Goal: Task Accomplishment & Management: Manage account settings

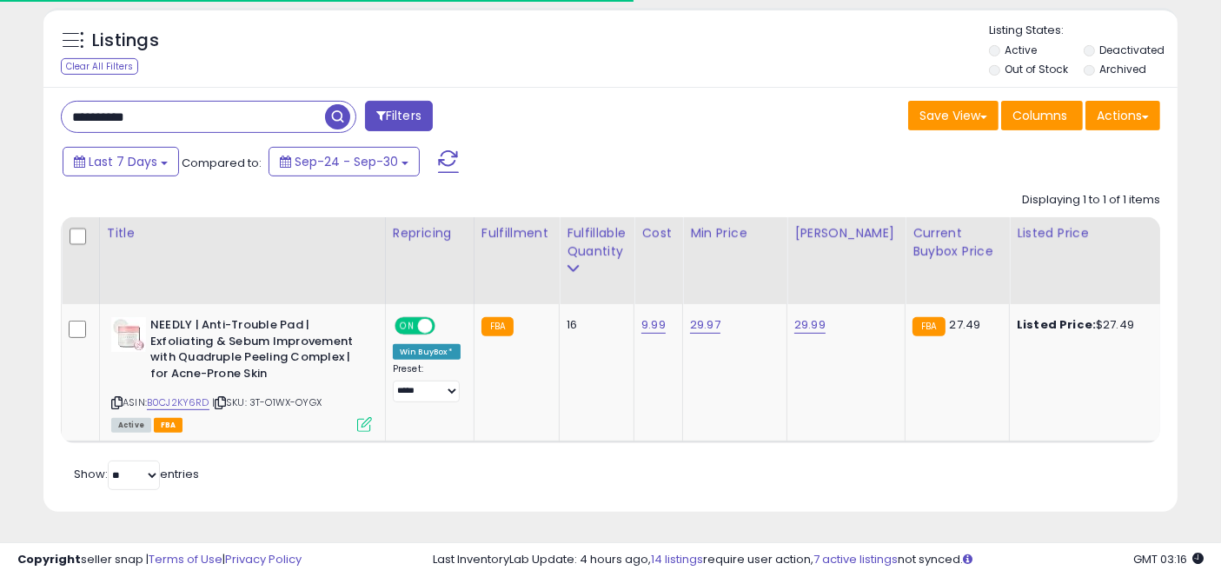
scroll to position [356, 656]
drag, startPoint x: 256, startPoint y: 106, endPoint x: 0, endPoint y: 111, distance: 256.5
click at [0, 111] on div "**********" at bounding box center [610, 3] width 1221 height 1147
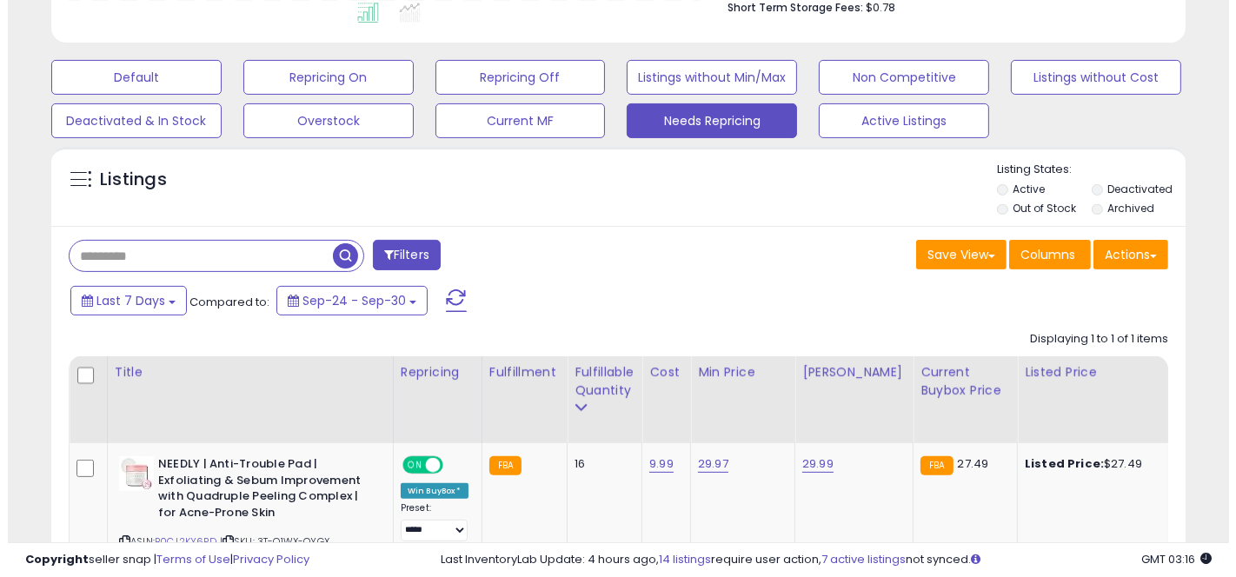
scroll to position [447, 0]
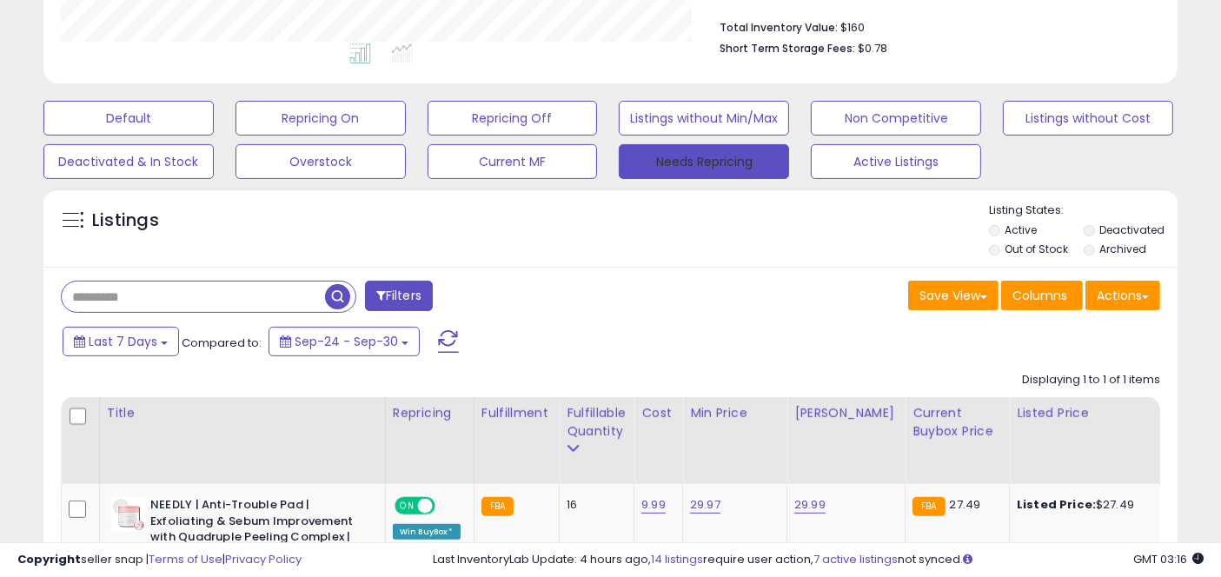
click at [725, 155] on button "Needs Repricing" at bounding box center [704, 161] width 170 height 35
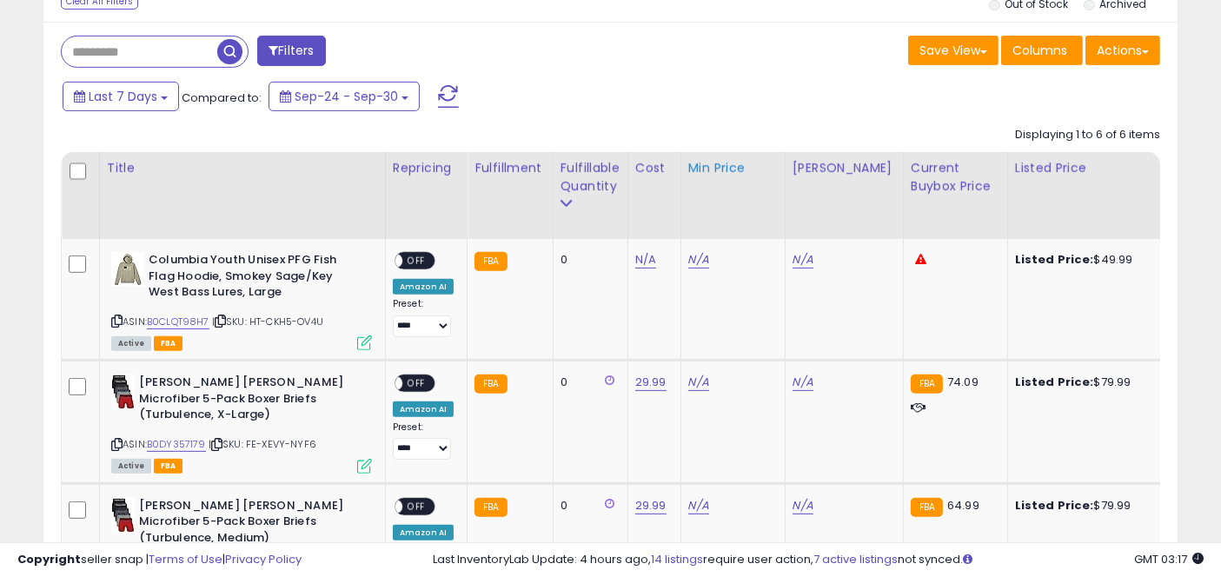
scroll to position [833, 0]
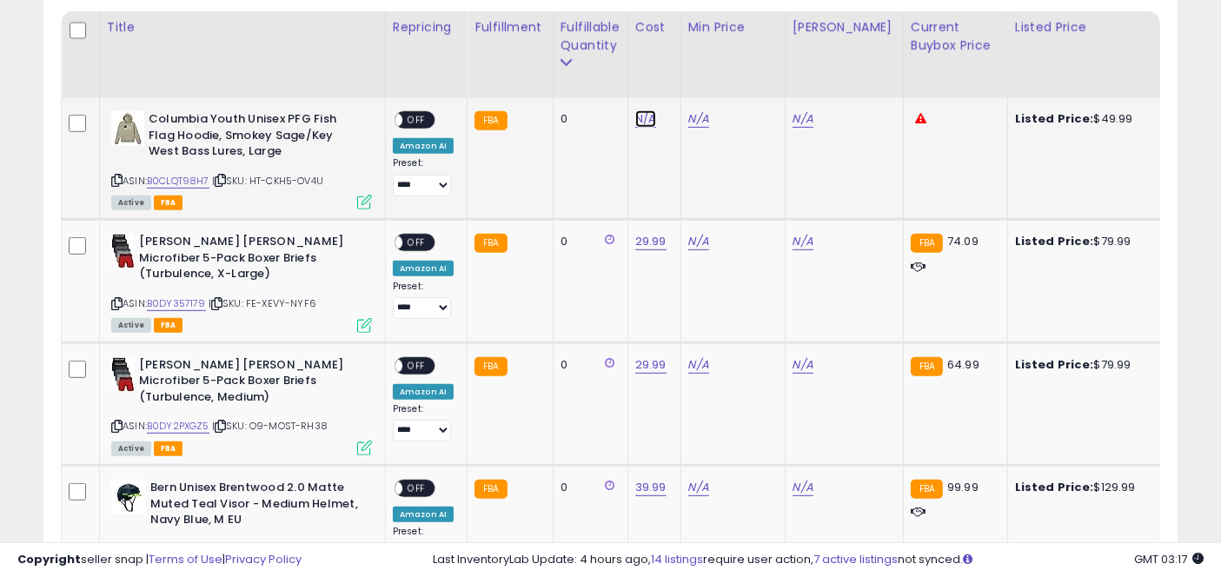
click at [641, 113] on link "N/A" at bounding box center [645, 118] width 21 height 17
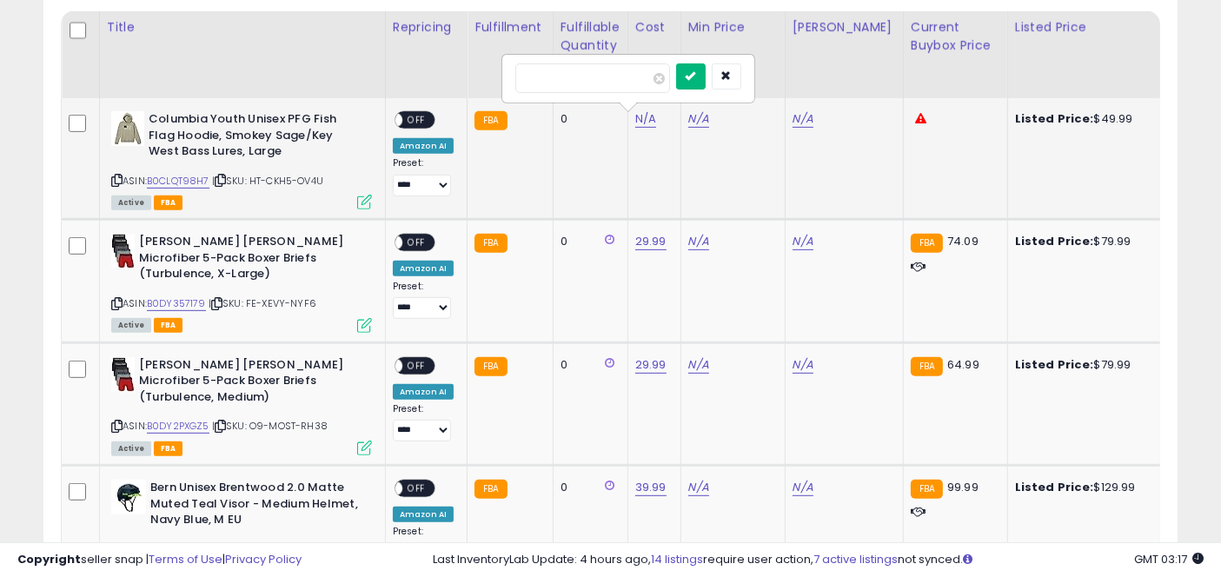
type input "*****"
click at [705, 77] on button "submit" at bounding box center [691, 76] width 30 height 26
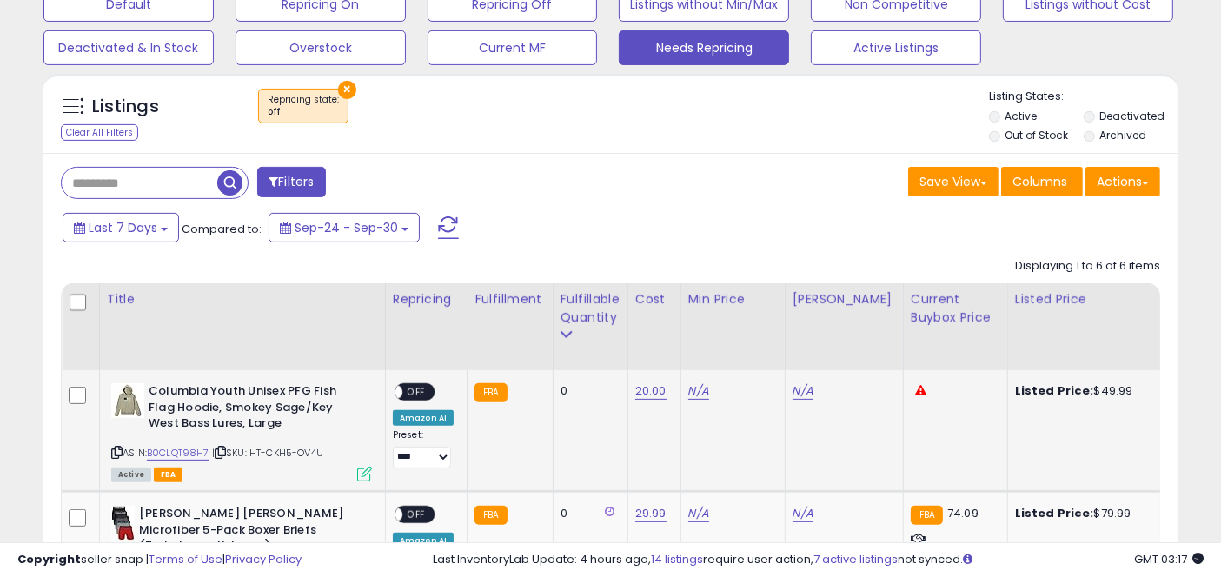
scroll to position [447, 0]
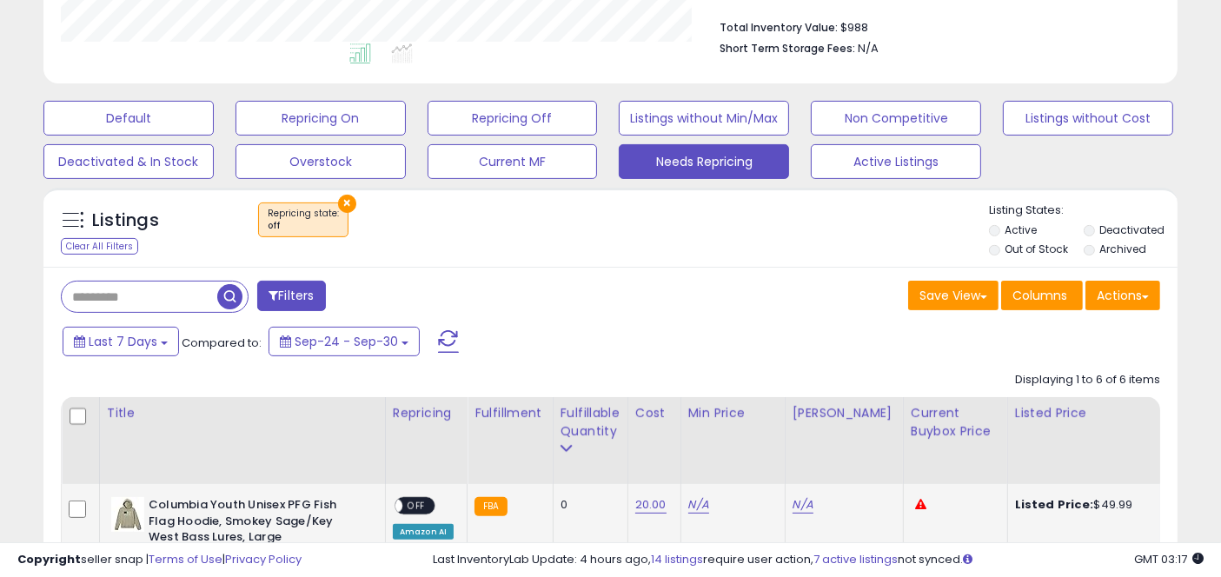
drag, startPoint x: 83, startPoint y: 305, endPoint x: 90, endPoint y: 311, distance: 9.2
click at [83, 305] on input "text" at bounding box center [140, 297] width 156 height 30
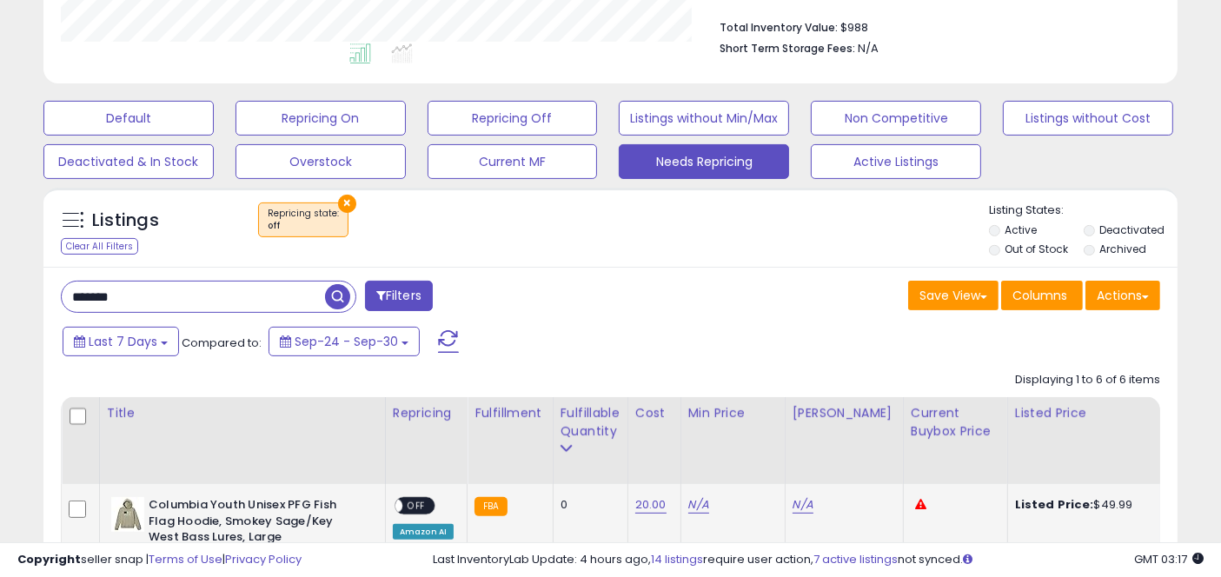
type input "*******"
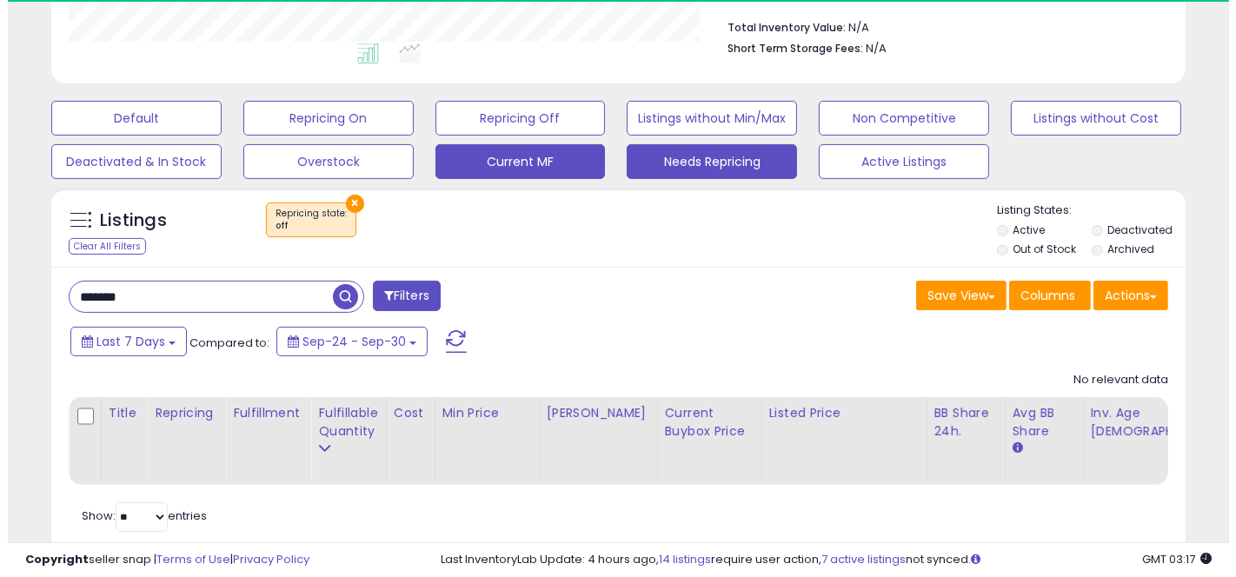
scroll to position [356, 656]
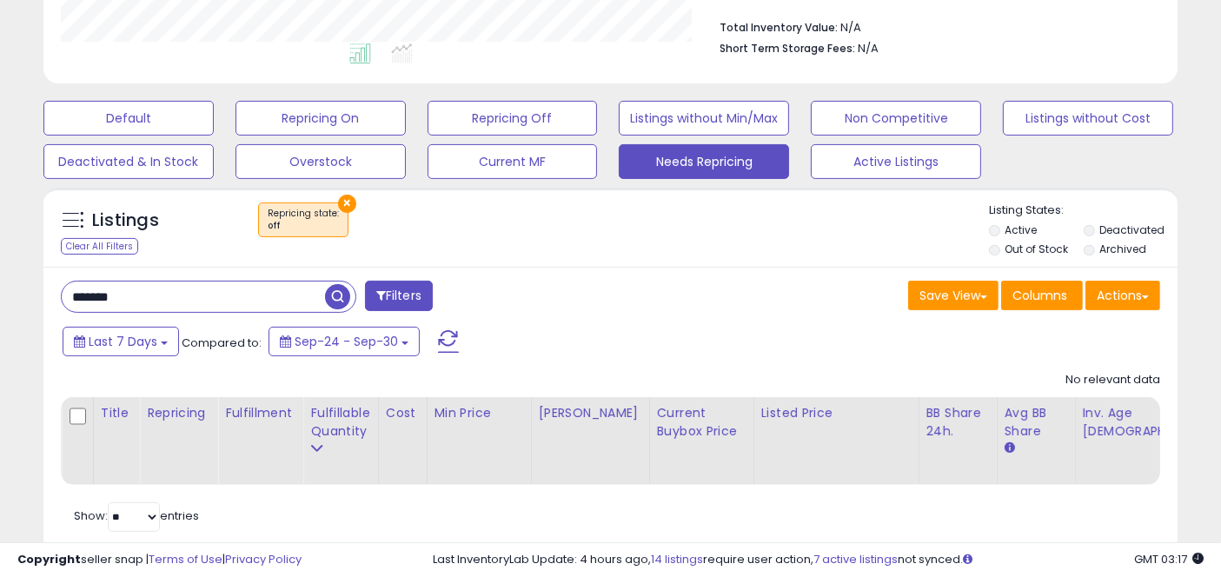
click at [342, 209] on button "×" at bounding box center [347, 204] width 18 height 18
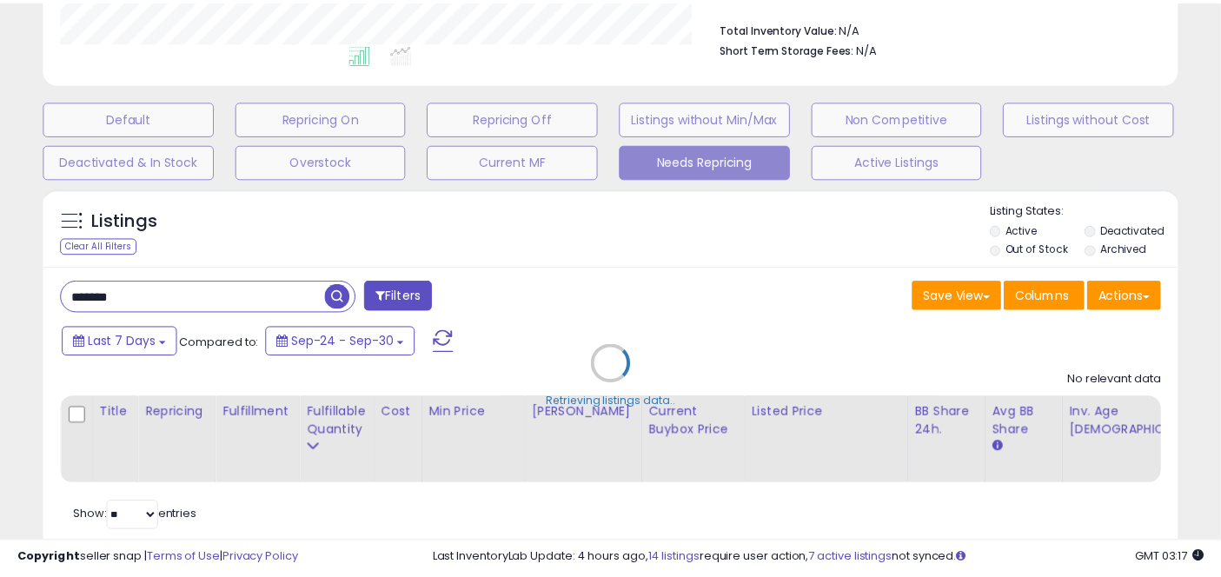
scroll to position [356, 665]
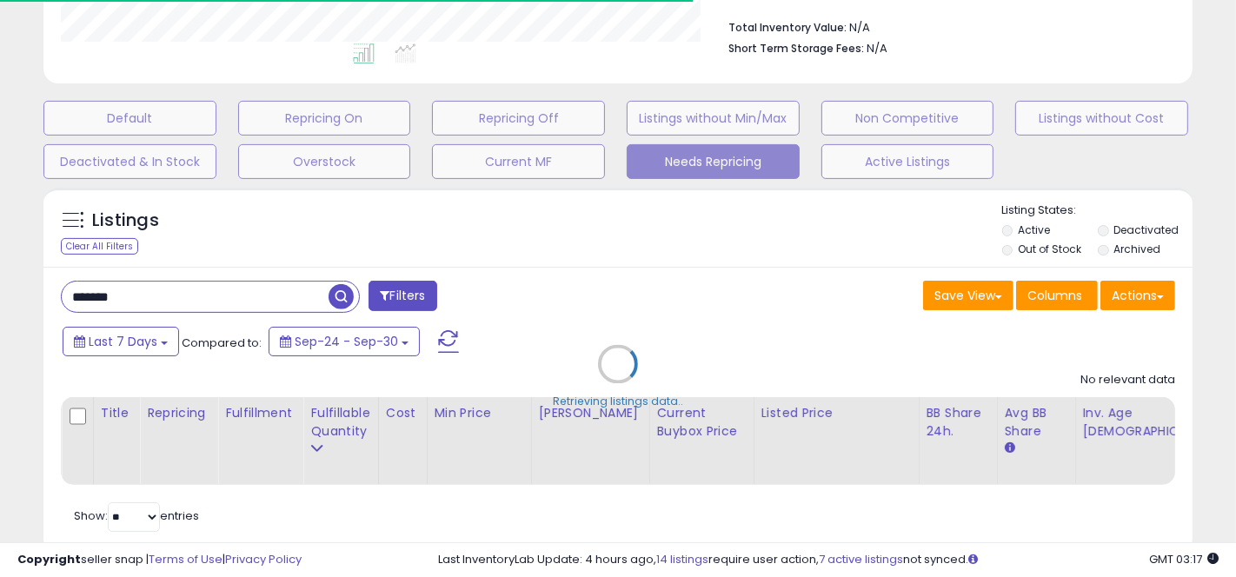
click at [1174, 222] on div "Retrieving listings data.." at bounding box center [617, 377] width 1175 height 396
click at [1160, 229] on div "Retrieving listings data.." at bounding box center [617, 377] width 1175 height 396
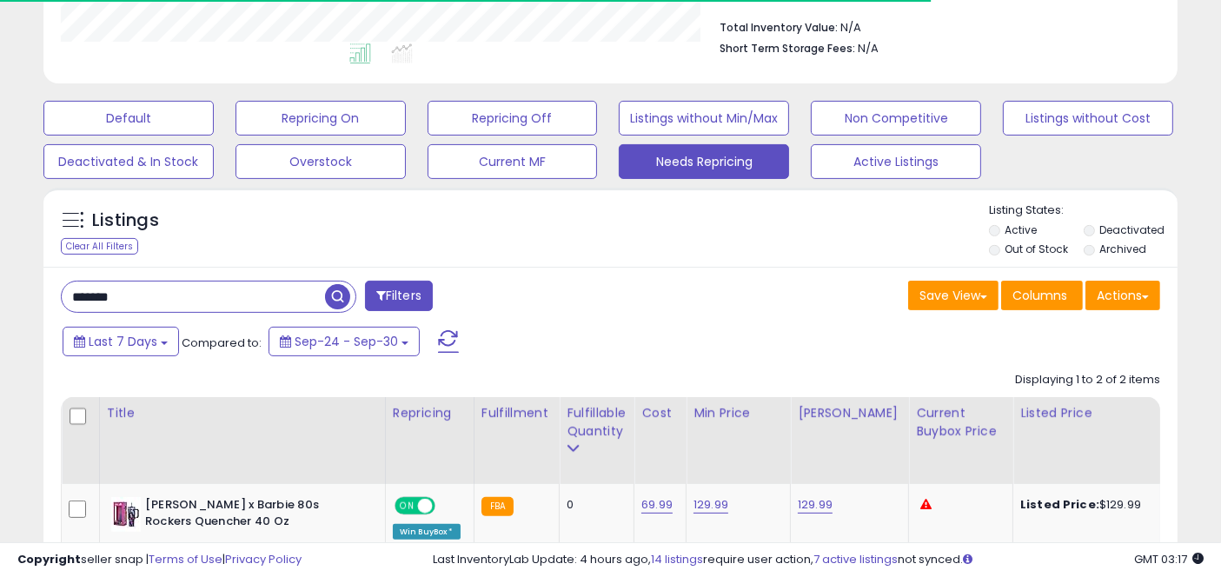
scroll to position [868897, 868597]
click at [1140, 225] on label "Deactivated" at bounding box center [1132, 230] width 65 height 15
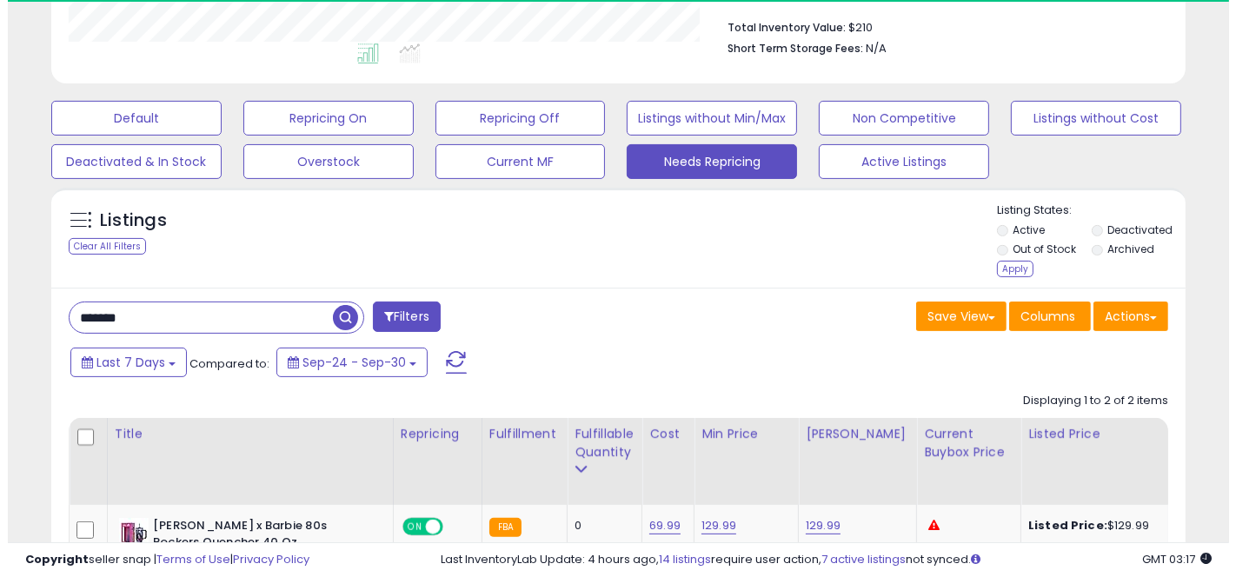
scroll to position [356, 656]
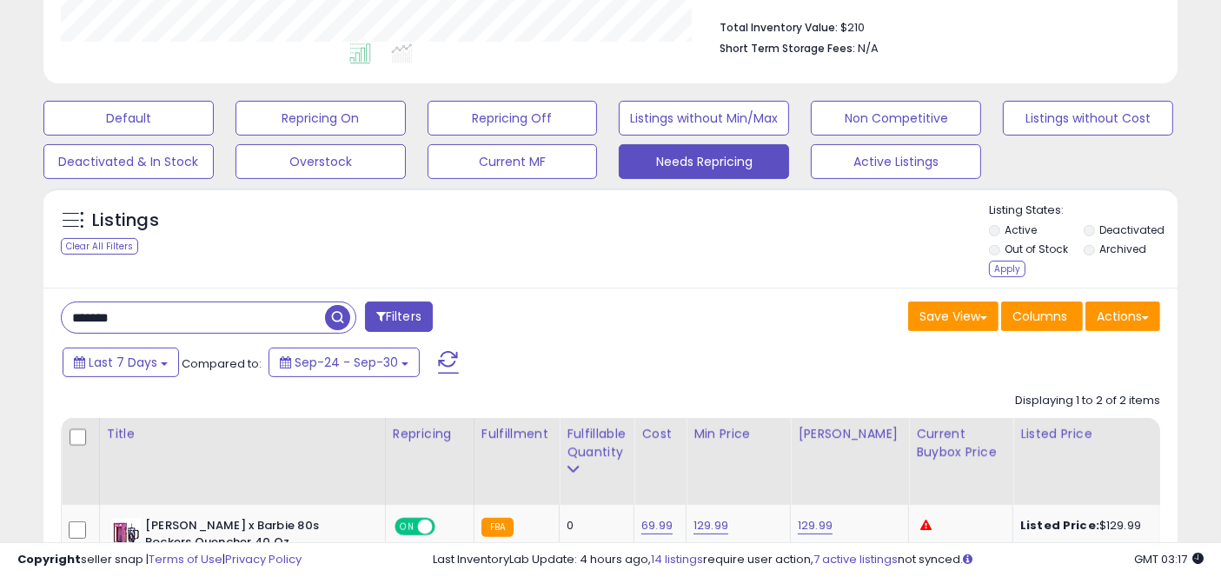
drag, startPoint x: 1040, startPoint y: 243, endPoint x: 1030, endPoint y: 254, distance: 14.2
click at [1038, 243] on label "Out of Stock" at bounding box center [1037, 249] width 63 height 15
click at [1018, 268] on div "Apply" at bounding box center [1007, 269] width 37 height 17
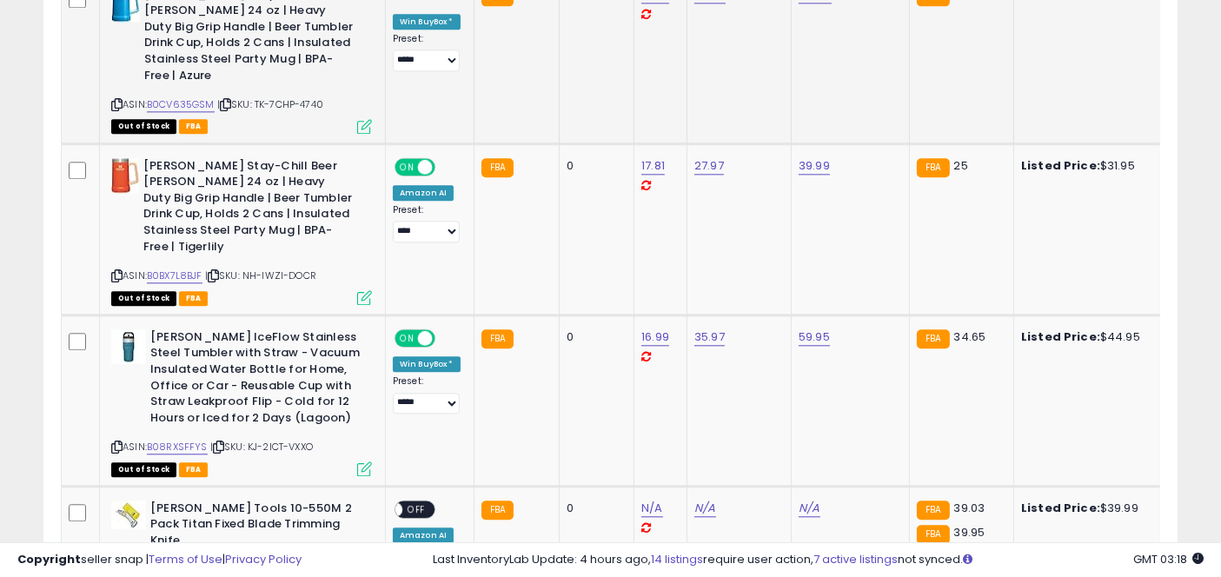
scroll to position [4203, 0]
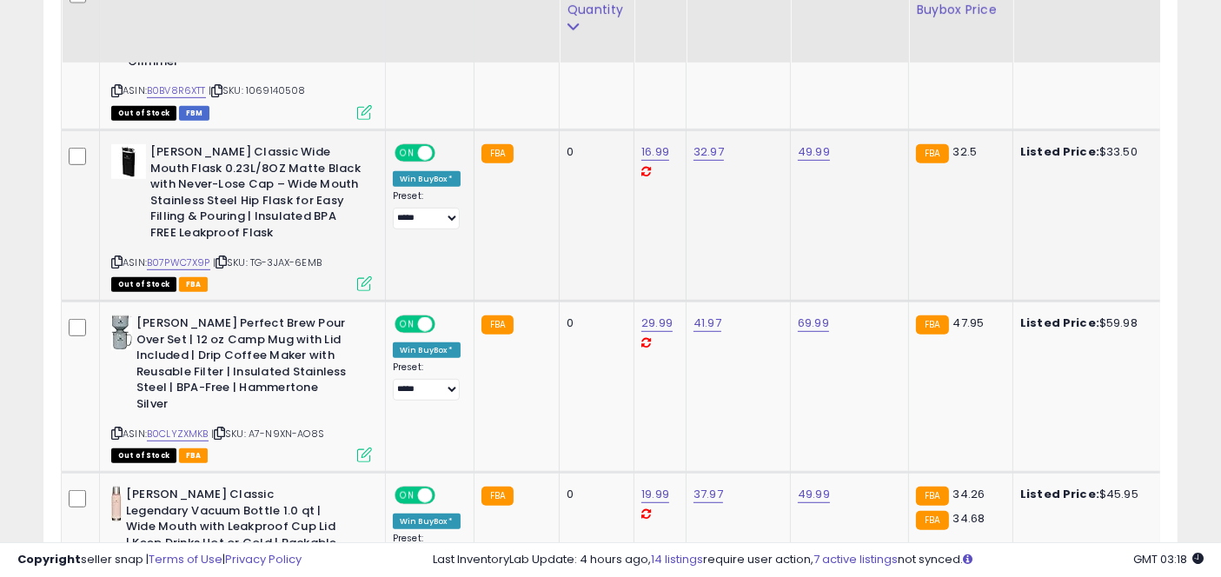
scroll to position [0, 0]
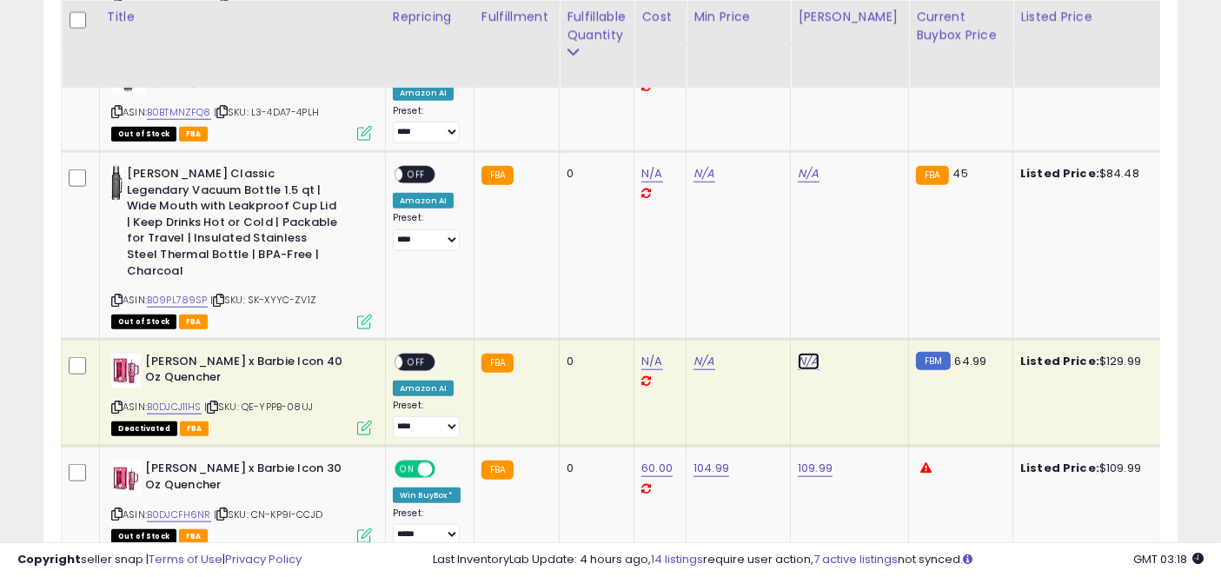
click at [806, 353] on link "N/A" at bounding box center [808, 361] width 21 height 17
click at [795, 258] on input "number" at bounding box center [757, 255] width 155 height 30
drag, startPoint x: 762, startPoint y: 249, endPoint x: 497, endPoint y: 261, distance: 265.4
click at [497, 261] on tbody "Stanley AeroLight Transit Bottle 16 oz | Locking Drink Through Lid | Leak Resis…" at bounding box center [965, 295] width 1806 height 2277
type input "******"
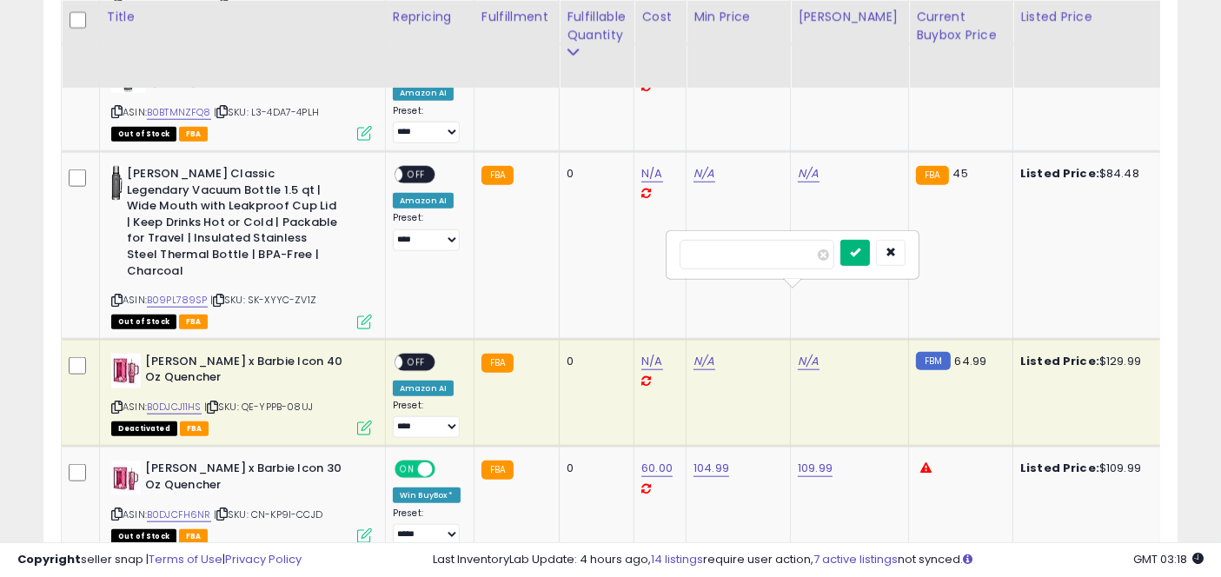
click at [870, 248] on button "submit" at bounding box center [856, 253] width 30 height 26
click at [114, 402] on icon at bounding box center [116, 407] width 11 height 10
click at [648, 353] on link "N/A" at bounding box center [652, 361] width 21 height 17
type input "*****"
click at [714, 257] on button "submit" at bounding box center [699, 253] width 30 height 26
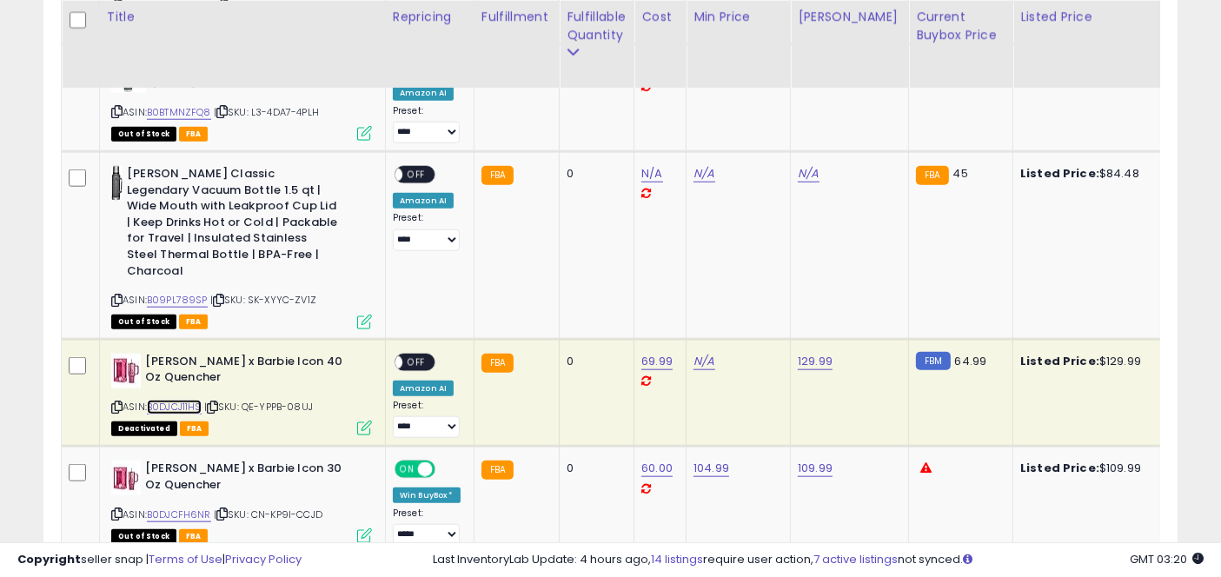
click at [155, 400] on link "B0DJCJ11HS" at bounding box center [174, 407] width 55 height 15
click at [711, 354] on div "N/A" at bounding box center [735, 362] width 83 height 16
click at [695, 353] on link "N/A" at bounding box center [704, 361] width 21 height 17
drag, startPoint x: 623, startPoint y: 255, endPoint x: 619, endPoint y: 264, distance: 10.5
click at [622, 255] on input "number" at bounding box center [652, 255] width 155 height 30
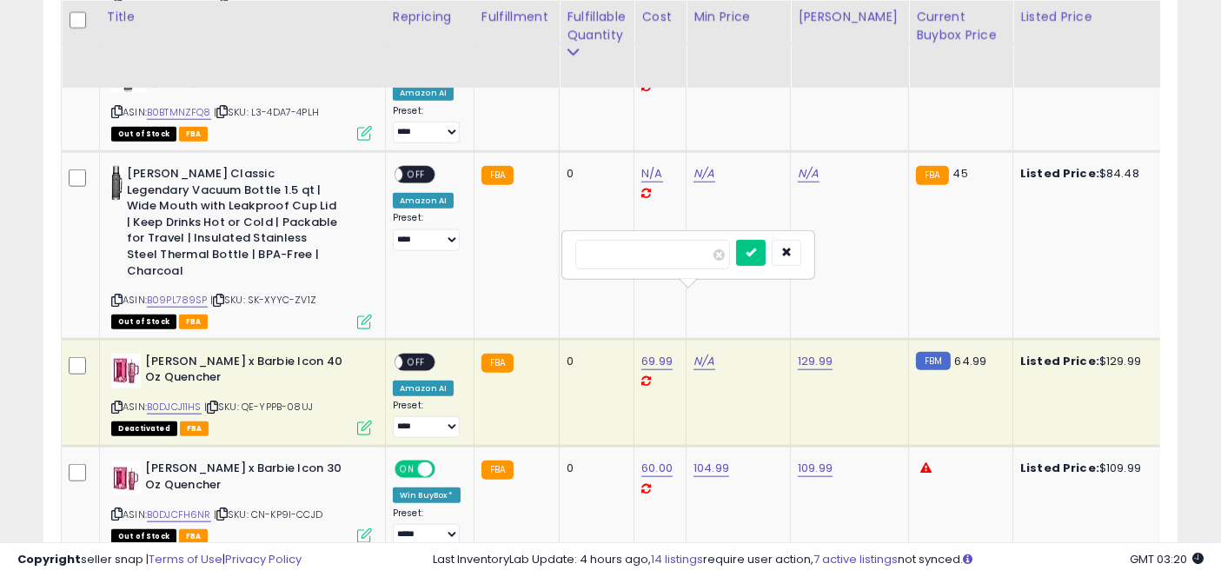
type input "*"
type input "******"
click at [766, 256] on button "submit" at bounding box center [751, 253] width 30 height 26
click at [422, 416] on select "**** ******** *****" at bounding box center [426, 427] width 67 height 22
select select "*****"
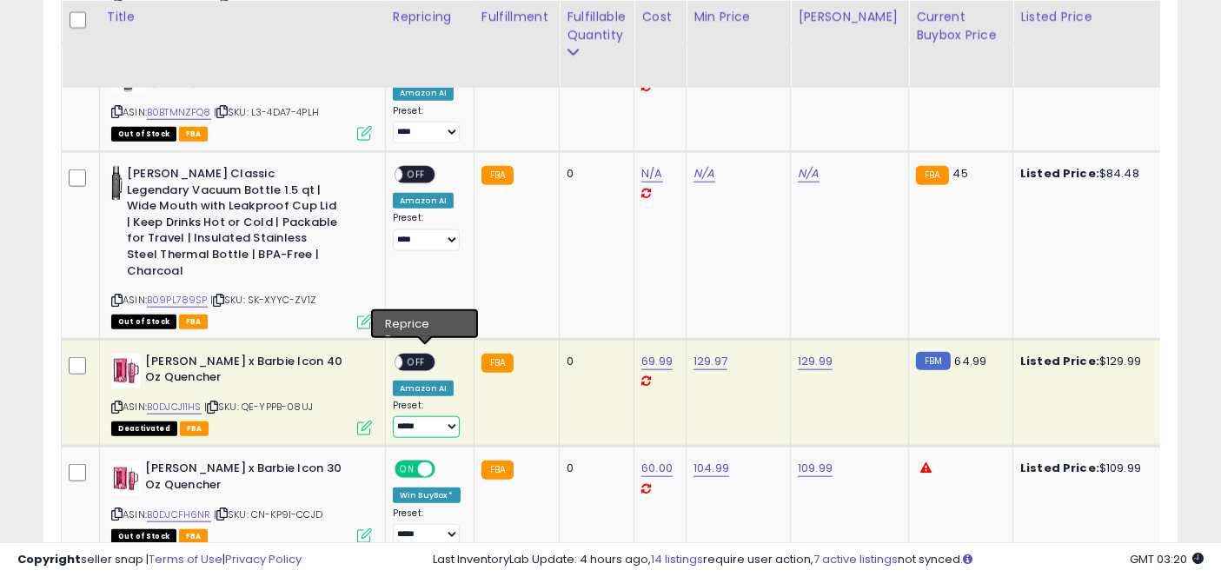
click at [393, 416] on select "**** ******** *****" at bounding box center [426, 427] width 67 height 22
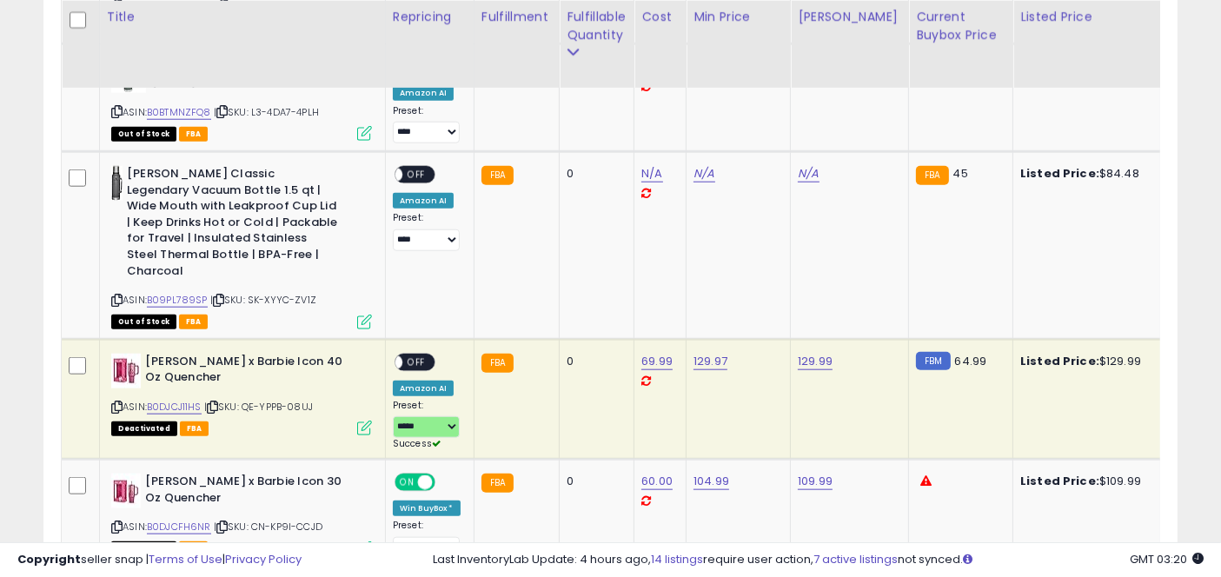
click at [426, 355] on span "OFF" at bounding box center [416, 362] width 28 height 15
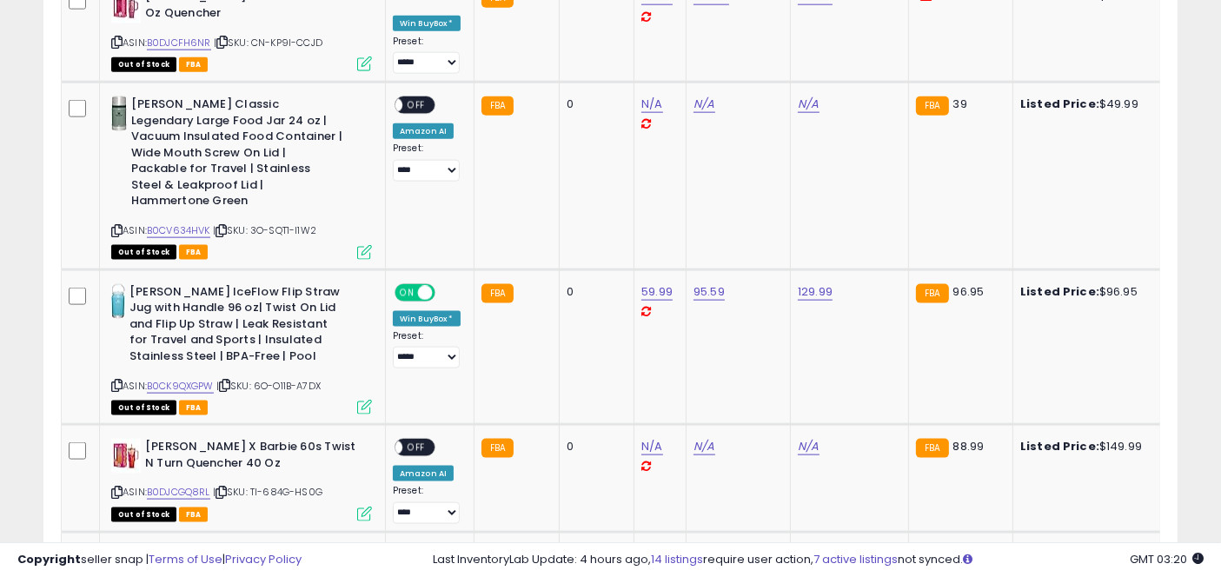
scroll to position [2257, 0]
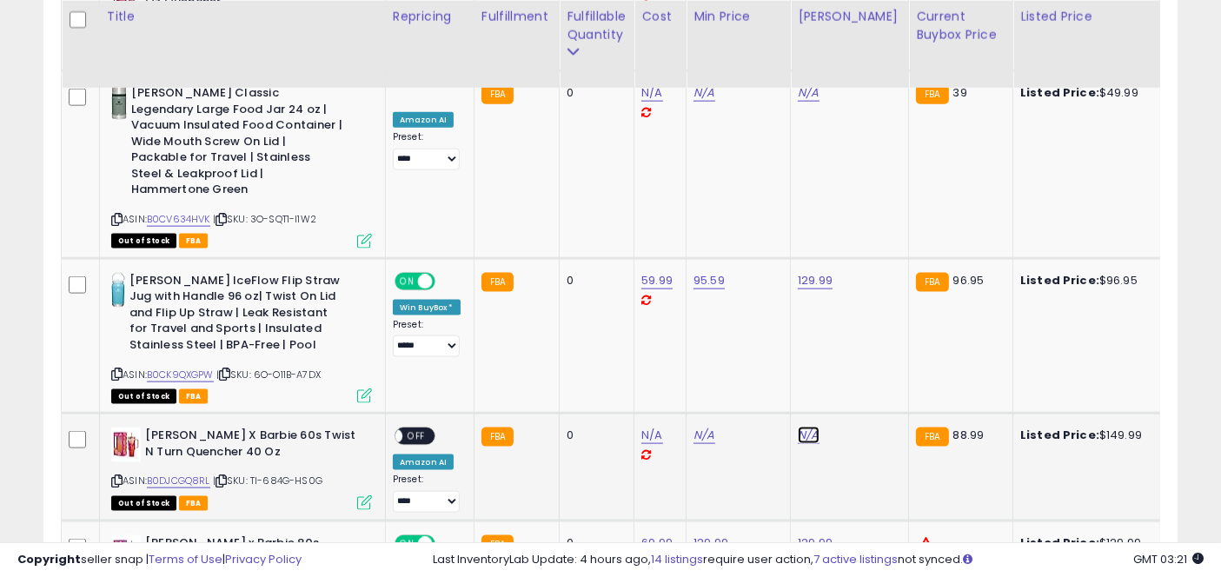
click at [803, 427] on link "N/A" at bounding box center [808, 435] width 21 height 17
type input "******"
click at [174, 474] on link "B0DJCGQ8RL" at bounding box center [178, 481] width 63 height 15
click at [861, 305] on icon "submit" at bounding box center [855, 309] width 10 height 10
click at [649, 427] on link "N/A" at bounding box center [652, 435] width 21 height 17
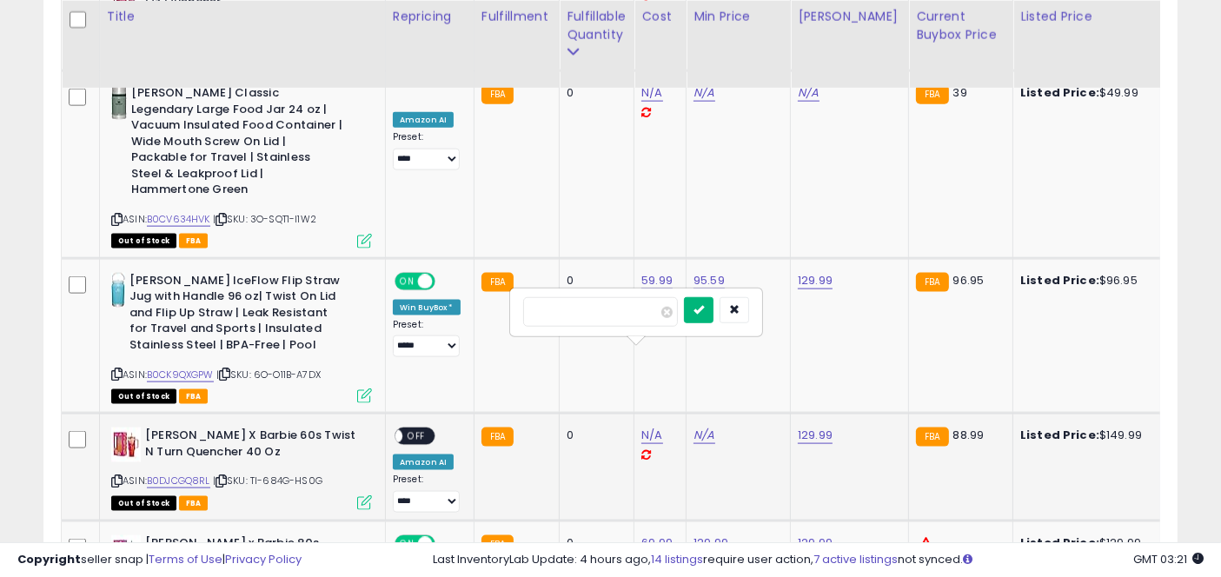
type input "*****"
click at [704, 304] on icon "submit" at bounding box center [699, 309] width 10 height 10
